Goal: Communication & Community: Share content

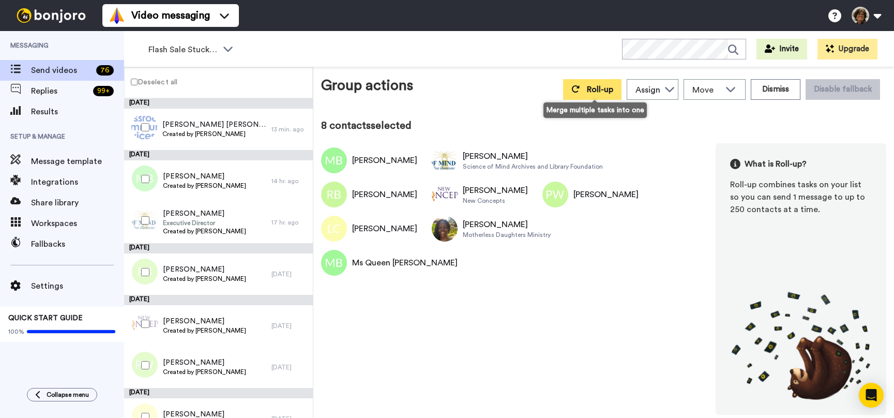
click at [598, 92] on span "Roll-up" at bounding box center [600, 89] width 26 height 8
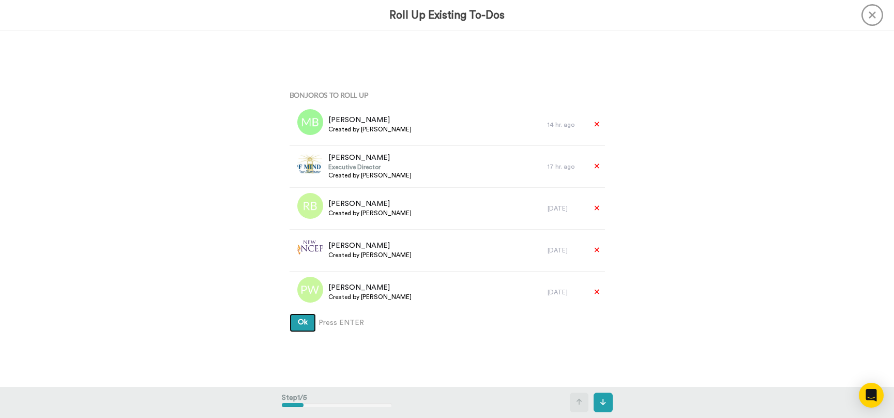
click at [290, 313] on button "Ok" at bounding box center [303, 322] width 26 height 19
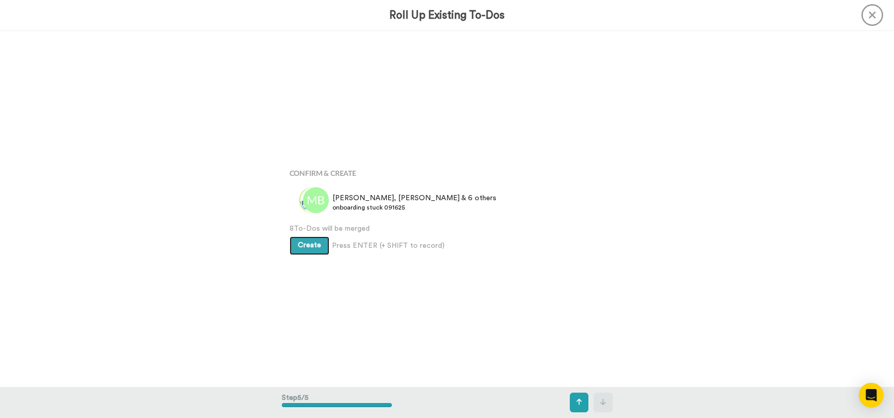
scroll to position [1424, 0]
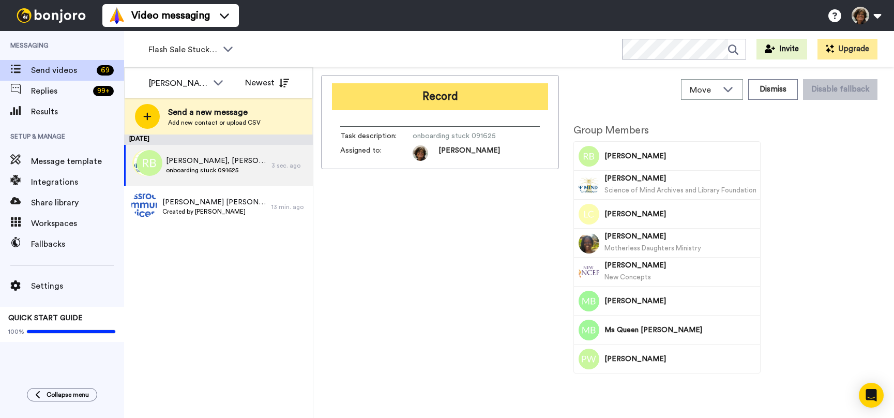
click at [414, 103] on button "Record" at bounding box center [440, 96] width 216 height 27
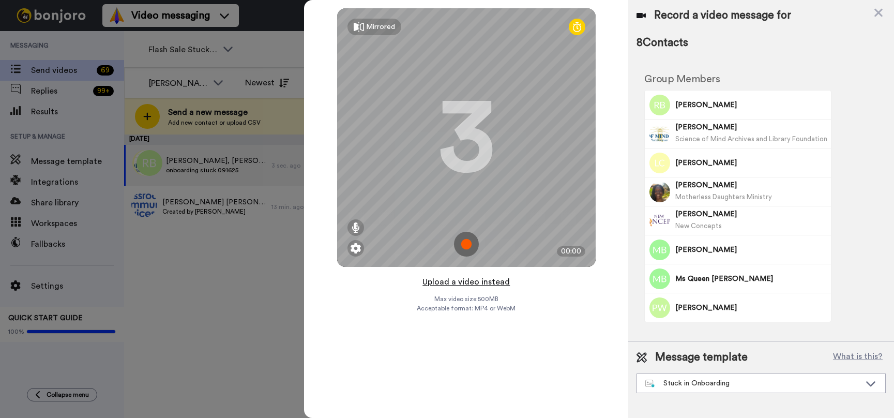
click at [477, 282] on button "Upload a video instead" at bounding box center [466, 281] width 94 height 13
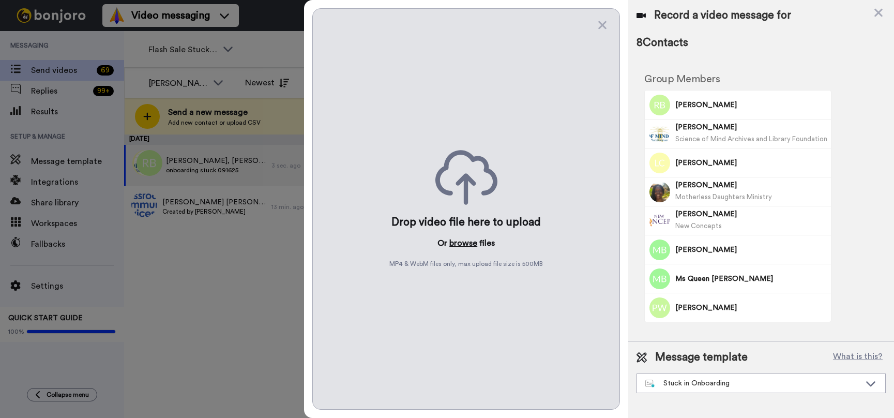
click at [463, 242] on button "browse" at bounding box center [463, 243] width 28 height 12
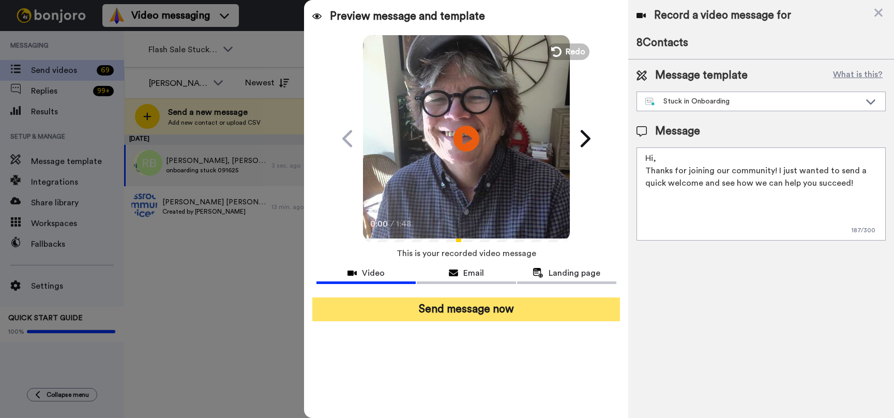
click at [473, 312] on button "Send message now" at bounding box center [466, 309] width 308 height 24
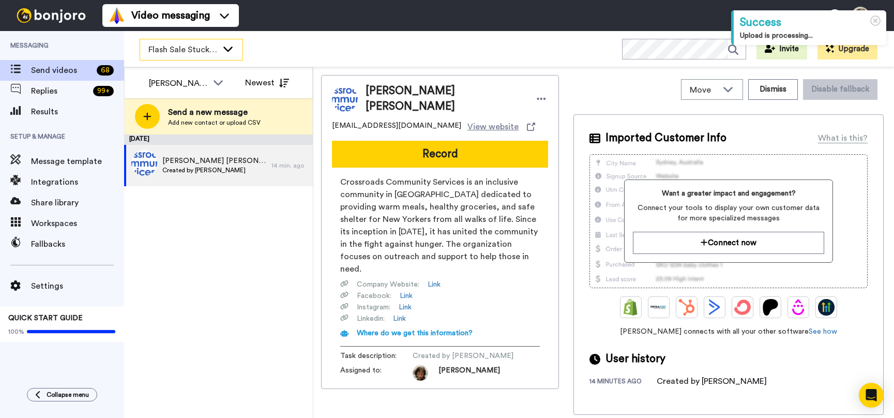
click at [187, 49] on span "Flash Sale Stuck Members" at bounding box center [182, 49] width 69 height 12
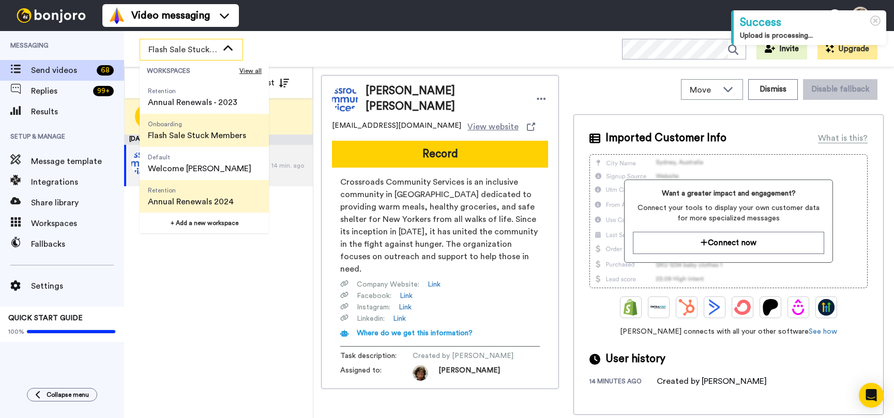
scroll to position [364, 0]
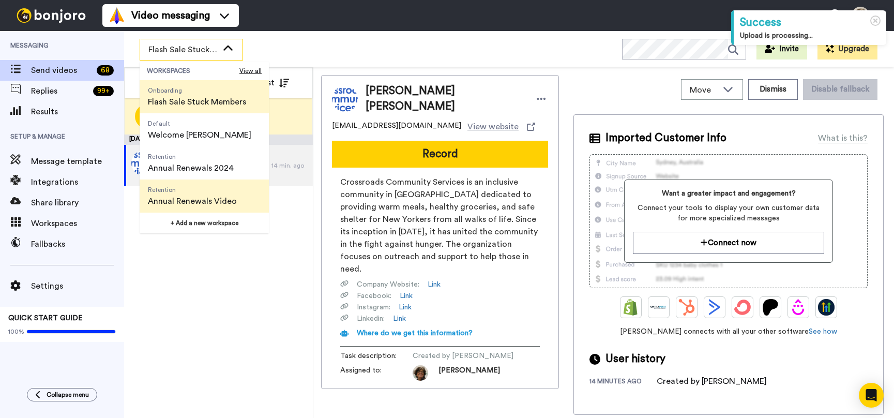
click at [200, 197] on span "Annual Renewals Video" at bounding box center [192, 201] width 89 height 12
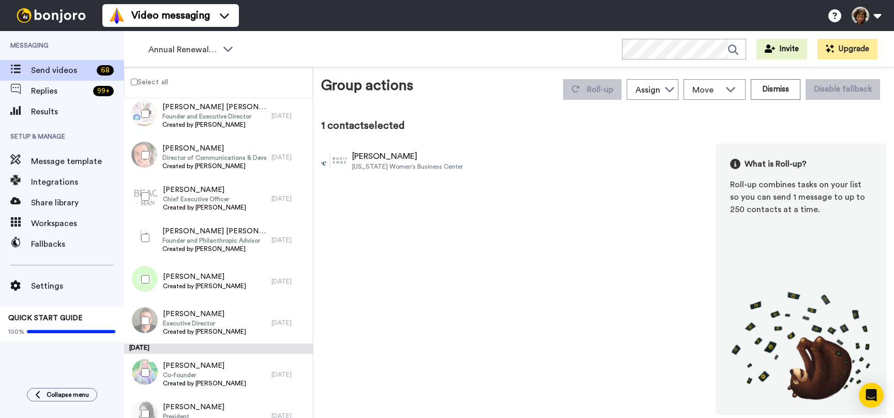
scroll to position [1097, 0]
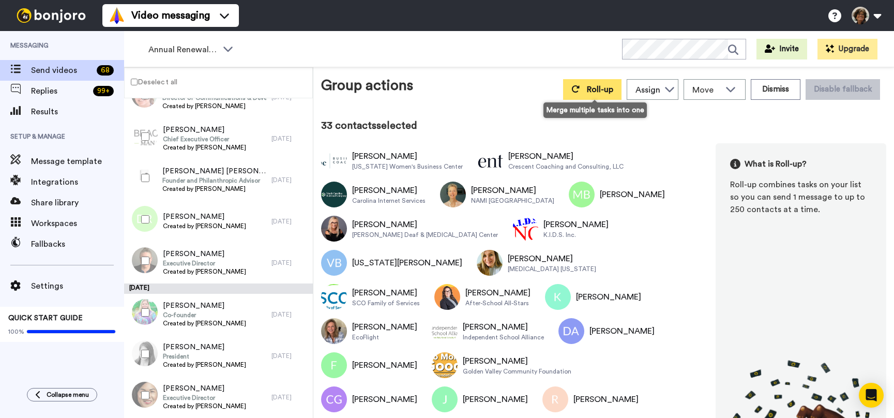
click at [588, 88] on button "Roll-up" at bounding box center [592, 89] width 58 height 21
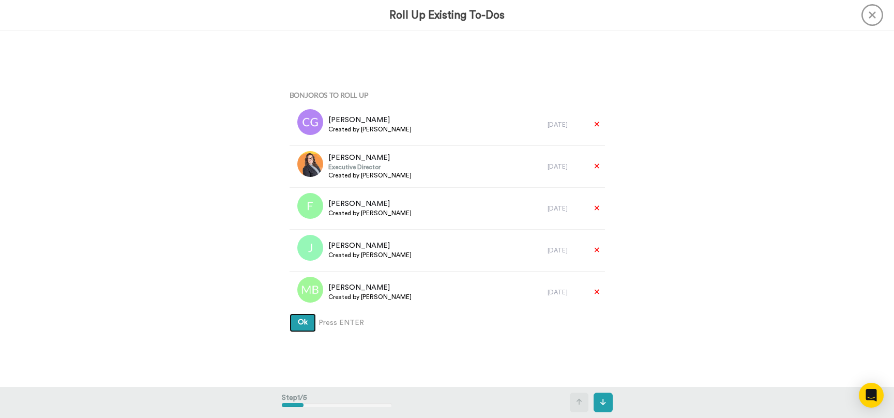
click at [290, 313] on button "Ok" at bounding box center [303, 322] width 26 height 19
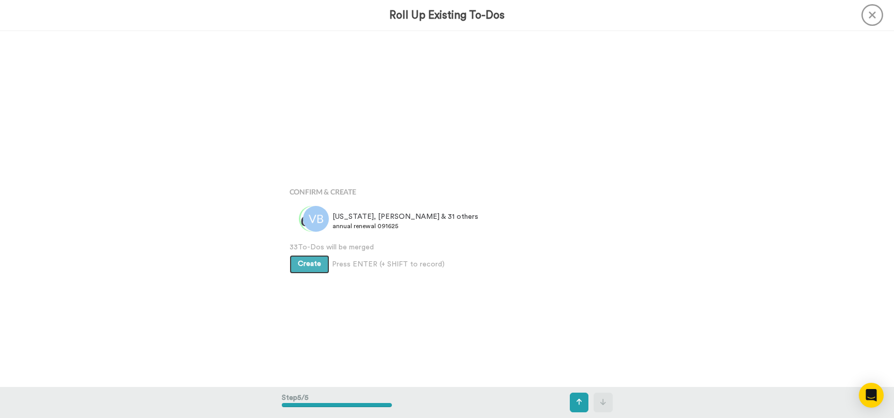
scroll to position [1424, 0]
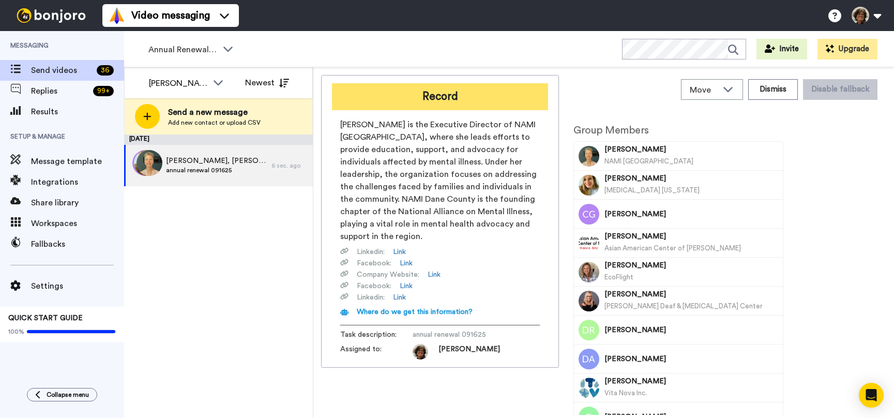
click at [417, 99] on button "Record" at bounding box center [440, 96] width 216 height 27
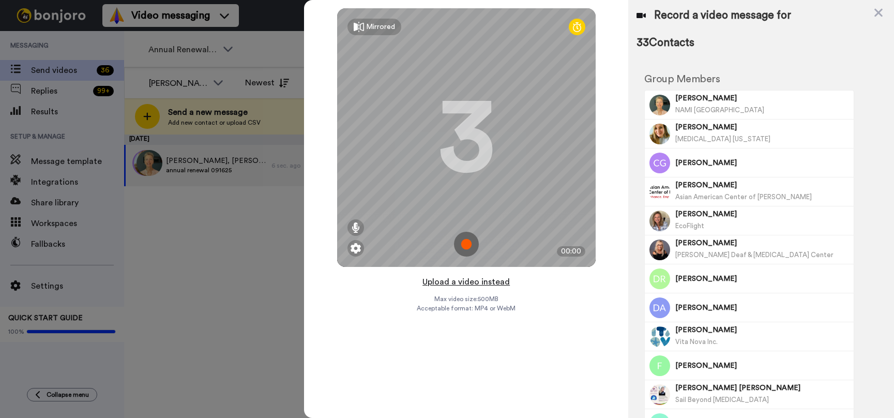
click at [451, 280] on button "Upload a video instead" at bounding box center [466, 281] width 94 height 13
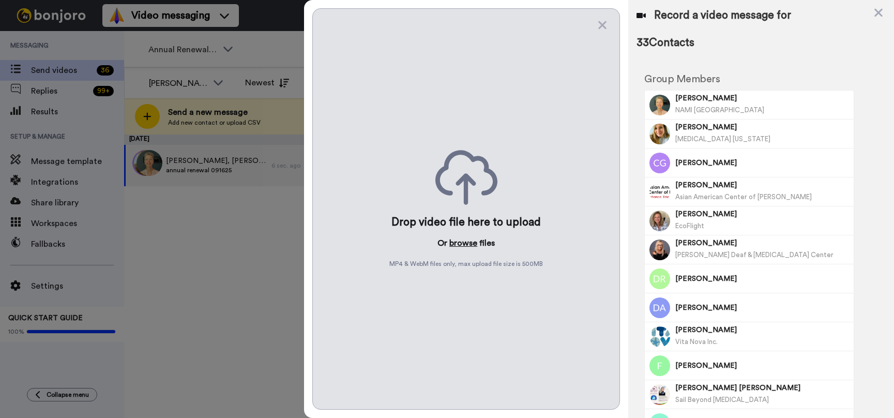
click at [458, 241] on button "browse" at bounding box center [463, 243] width 28 height 12
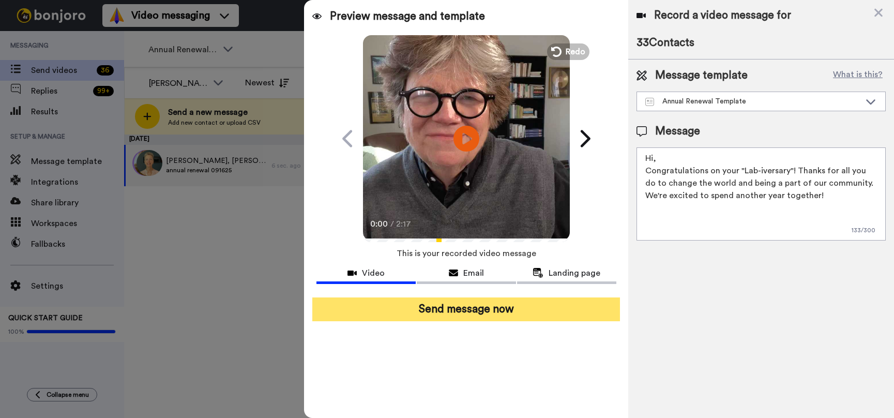
click at [409, 309] on button "Send message now" at bounding box center [466, 309] width 308 height 24
